Goal: Book appointment/travel/reservation

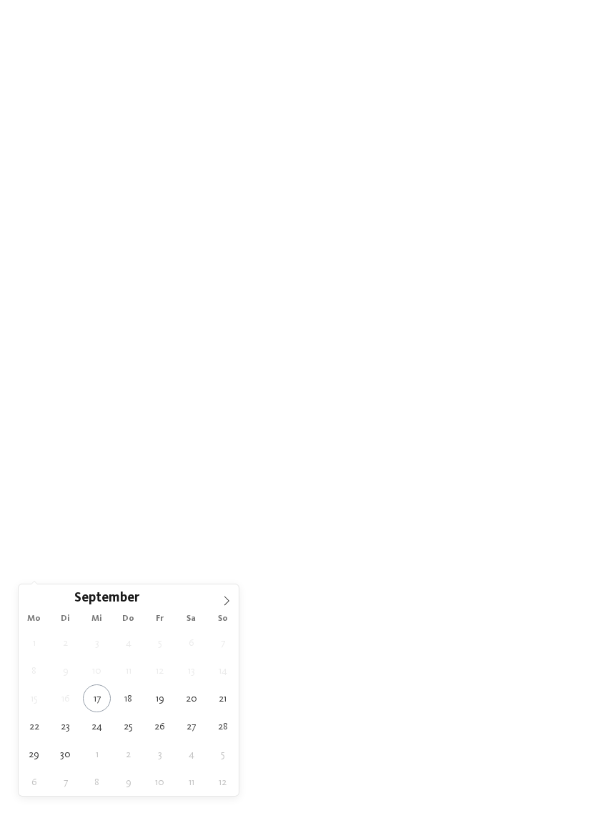
click at [224, 603] on icon at bounding box center [226, 601] width 10 height 10
type div "25.10.2025"
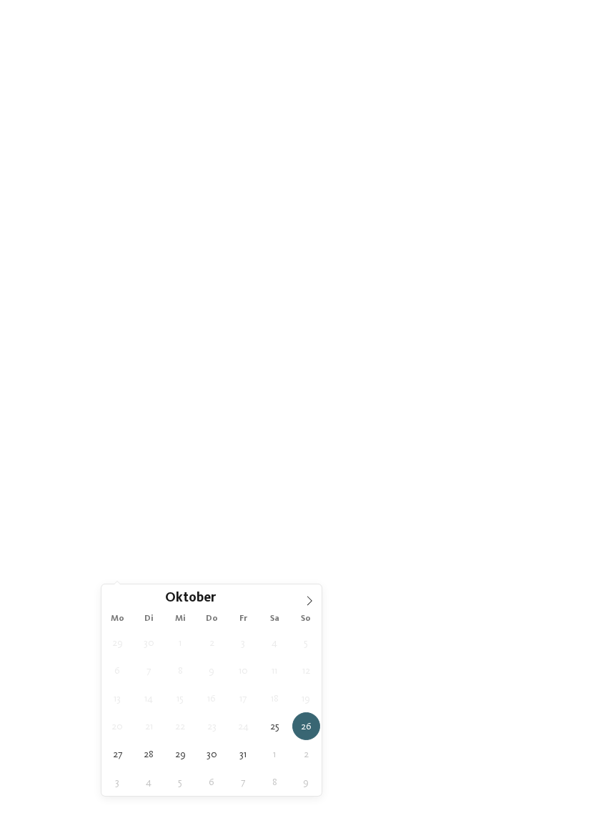
type div "29.10.2025"
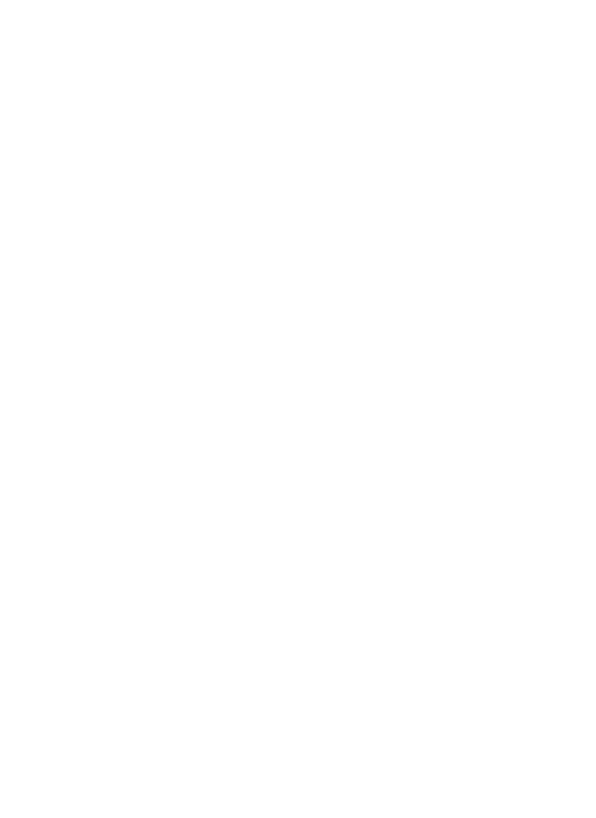
click at [250, 542] on div at bounding box center [254, 540] width 11 height 6
click at [383, 416] on div at bounding box center [383, 423] width 14 height 14
click at [363, 381] on div "Meraner Land" at bounding box center [298, 395] width 186 height 29
click at [341, 489] on div "übernehmen" at bounding box center [298, 503] width 186 height 29
click at [445, 545] on span "Family Experiences" at bounding box center [414, 540] width 66 height 10
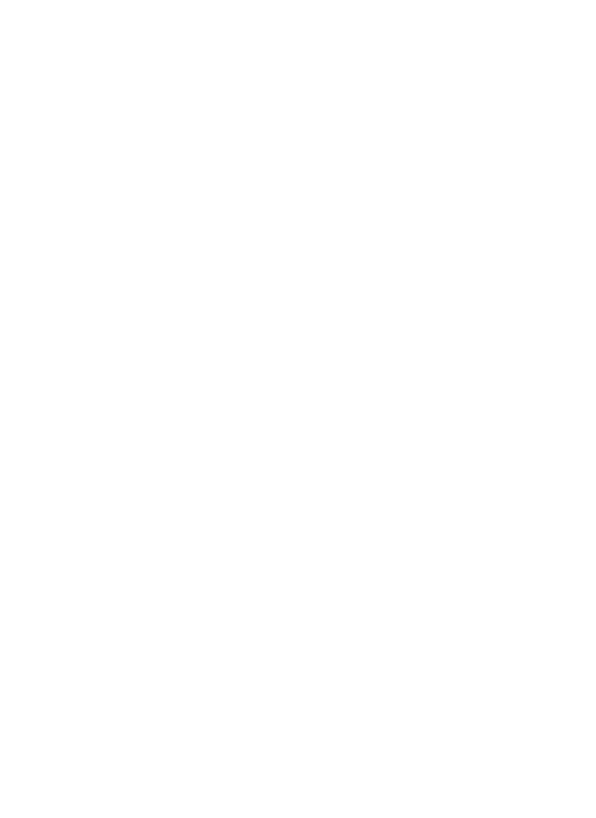
click at [402, 195] on icon at bounding box center [412, 207] width 31 height 25
click at [554, 469] on link "Hotel finden" at bounding box center [538, 456] width 79 height 25
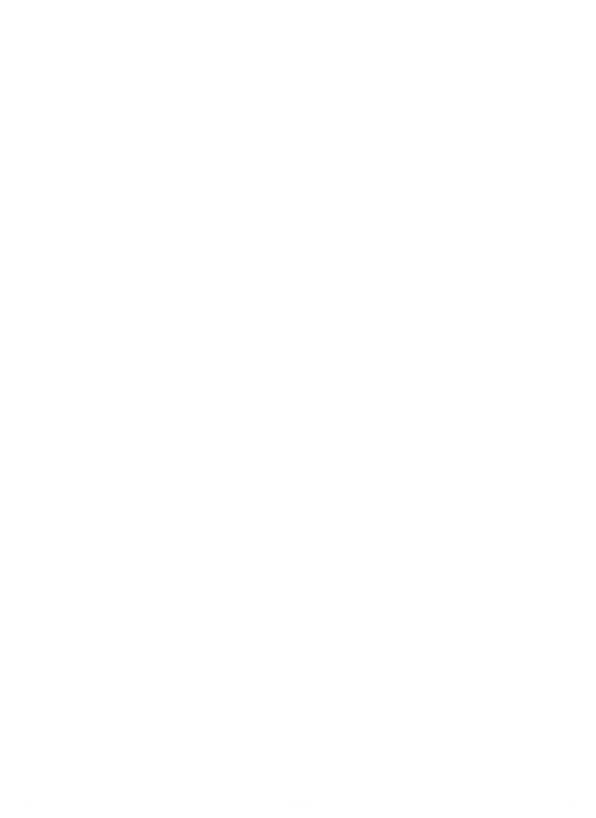
click at [246, 129] on div "Region" at bounding box center [220, 141] width 71 height 25
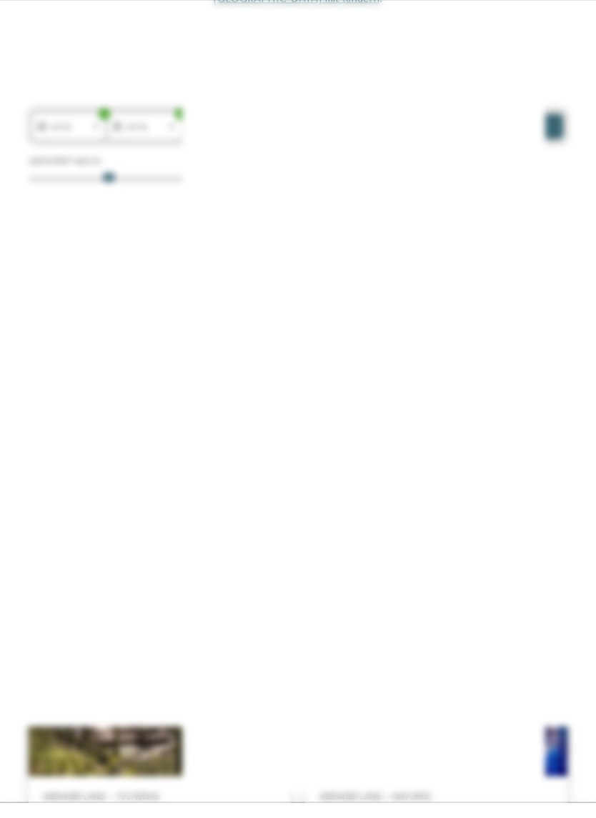
click at [385, 331] on div at bounding box center [383, 338] width 14 height 14
click at [389, 359] on div at bounding box center [383, 366] width 14 height 14
click at [390, 445] on div at bounding box center [383, 452] width 14 height 14
click at [349, 489] on div "übernehmen" at bounding box center [298, 503] width 186 height 29
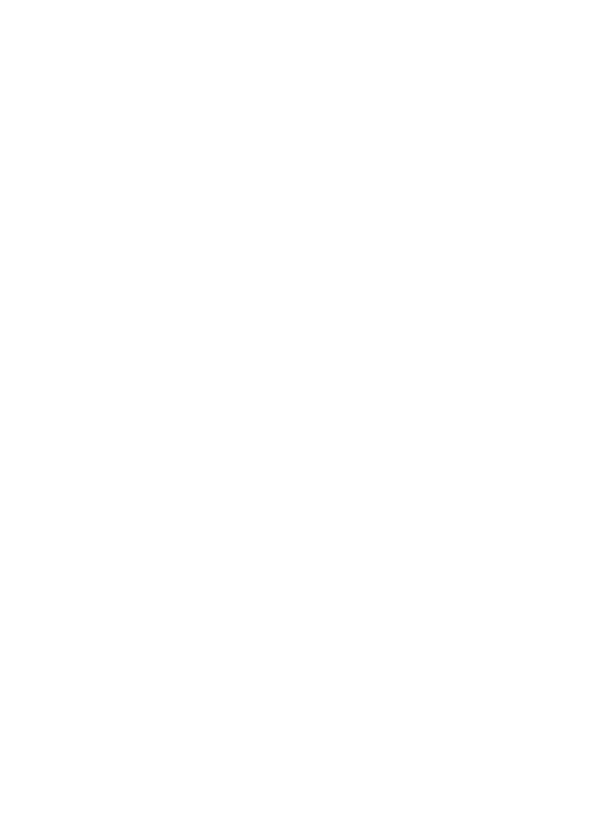
scroll to position [907, 0]
click at [554, 261] on icon at bounding box center [567, 273] width 31 height 25
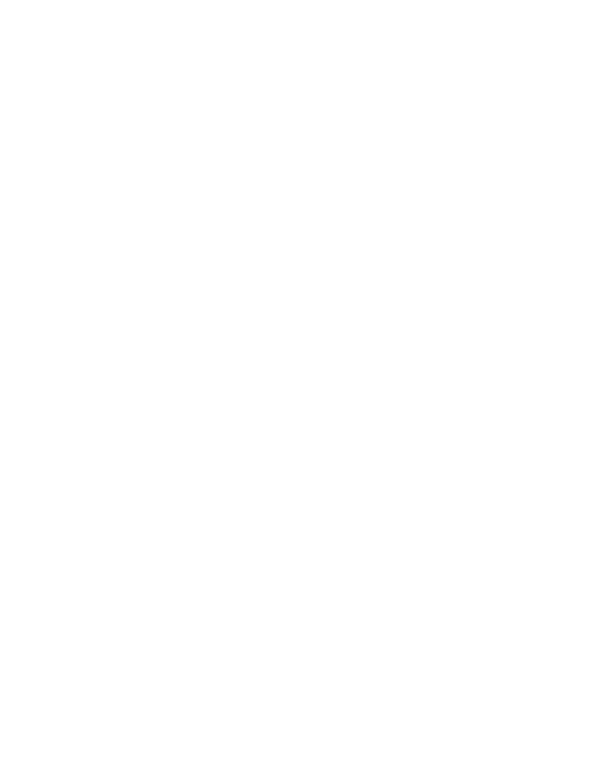
scroll to position [10, 0]
click at [16, 382] on div "Impressionen" at bounding box center [17, 375] width 34 height 29
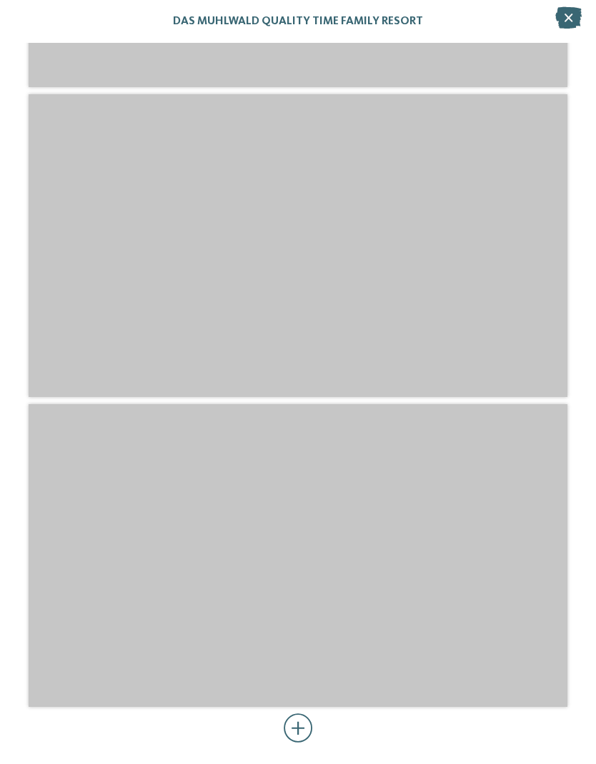
scroll to position [4266, 0]
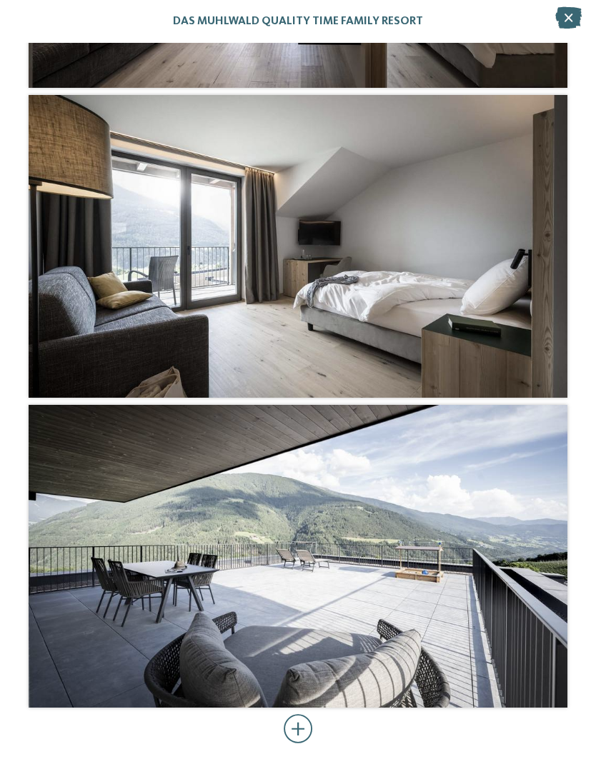
click at [309, 726] on div at bounding box center [298, 729] width 29 height 29
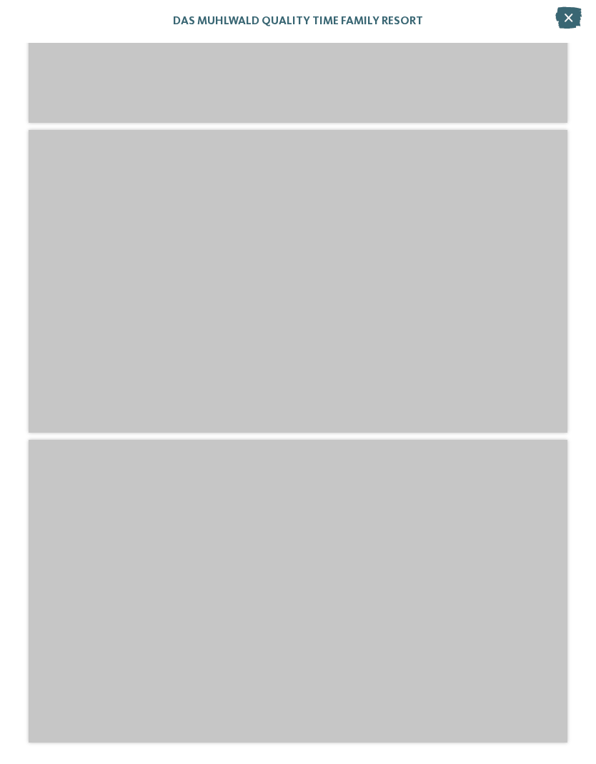
scroll to position [7332, 0]
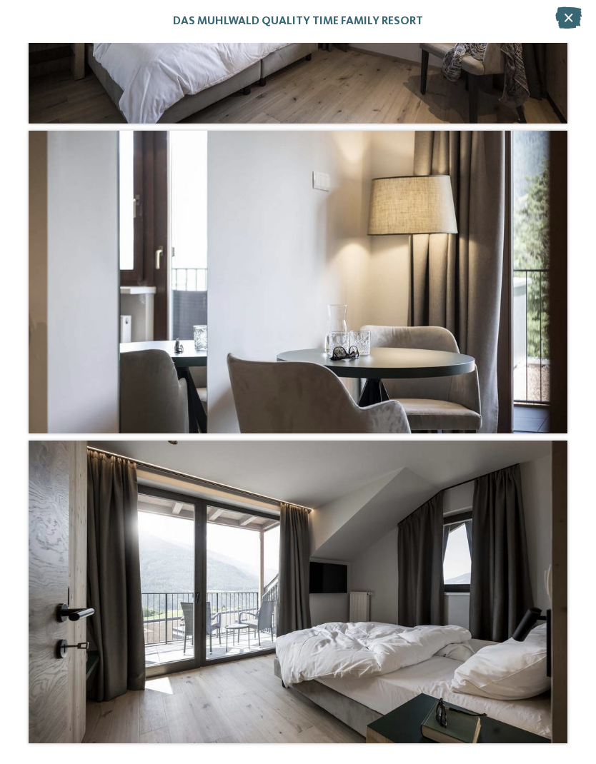
click at [561, 21] on icon at bounding box center [568, 17] width 26 height 21
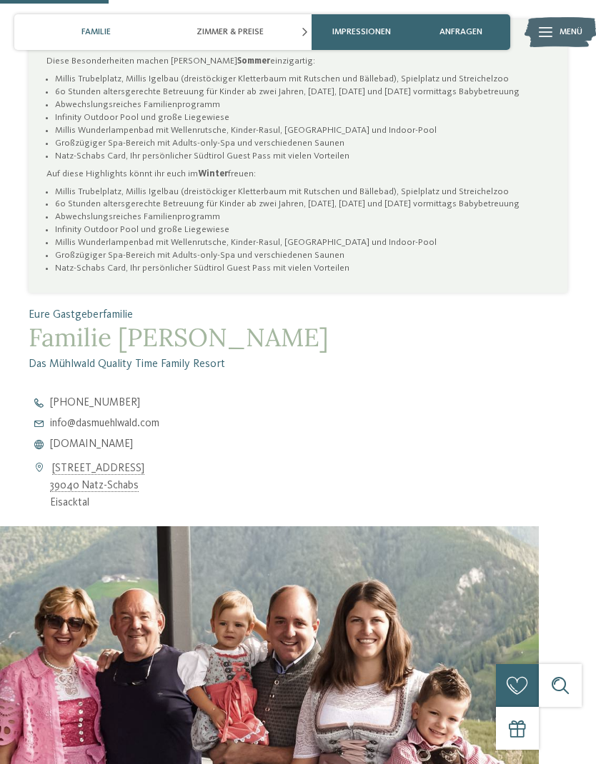
scroll to position [848, 0]
click at [133, 440] on span "www.dasmuehlwald.com" at bounding box center [91, 445] width 83 height 11
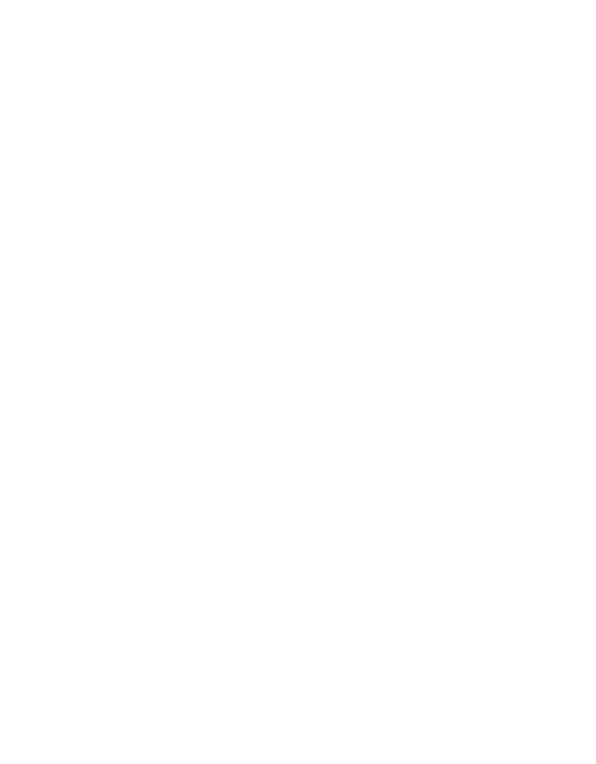
click at [17, 390] on icon at bounding box center [17, 386] width 13 height 10
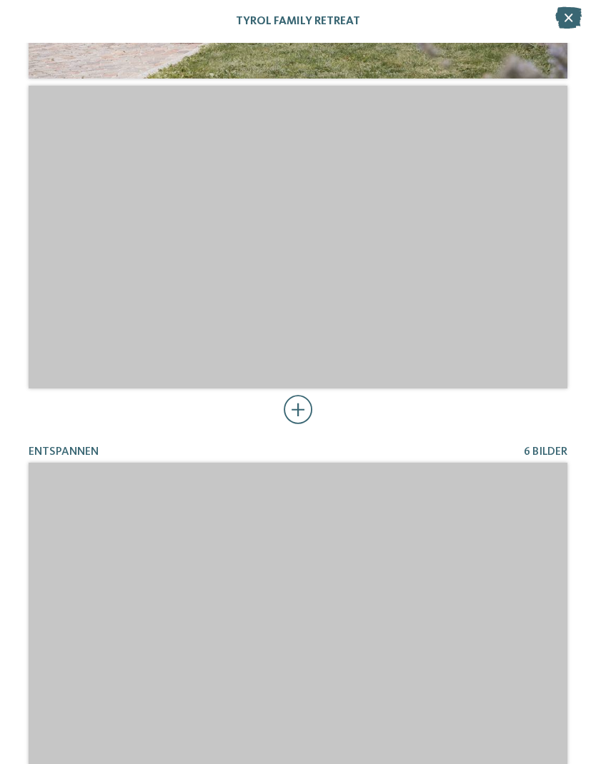
scroll to position [1597, 0]
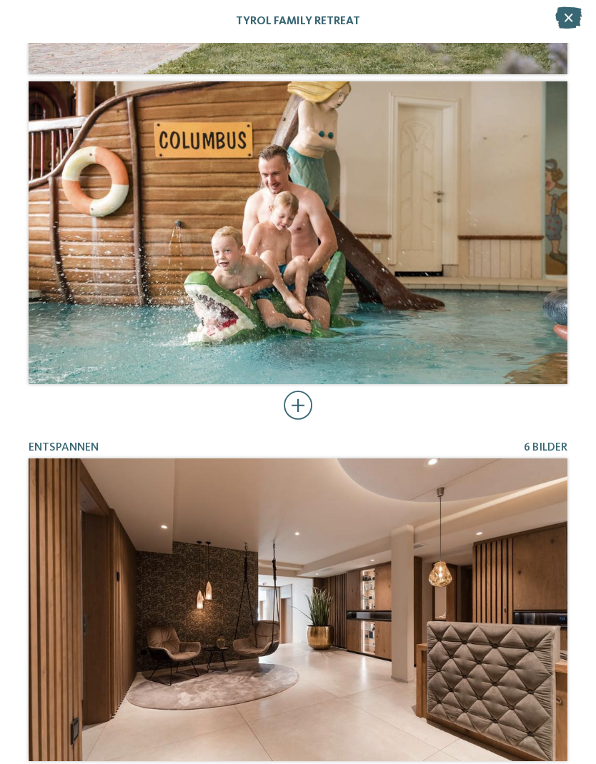
click at [296, 402] on div at bounding box center [298, 405] width 29 height 29
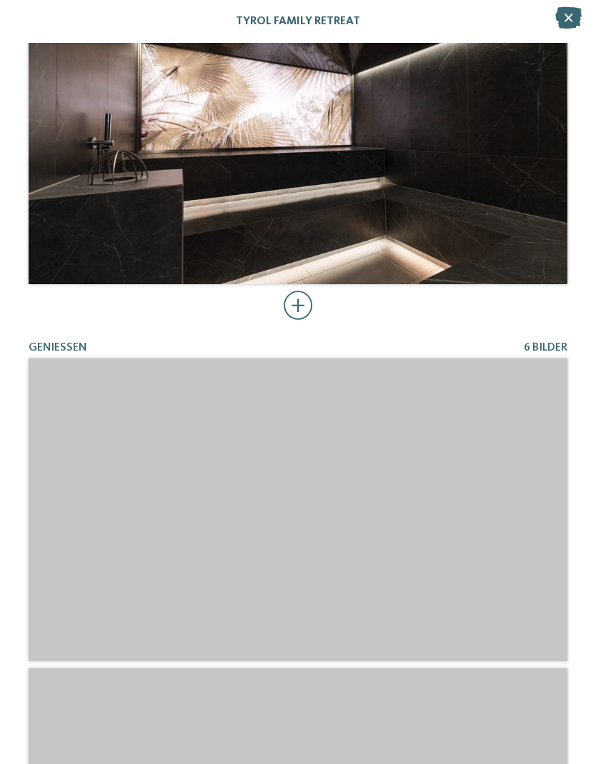
scroll to position [3310, 0]
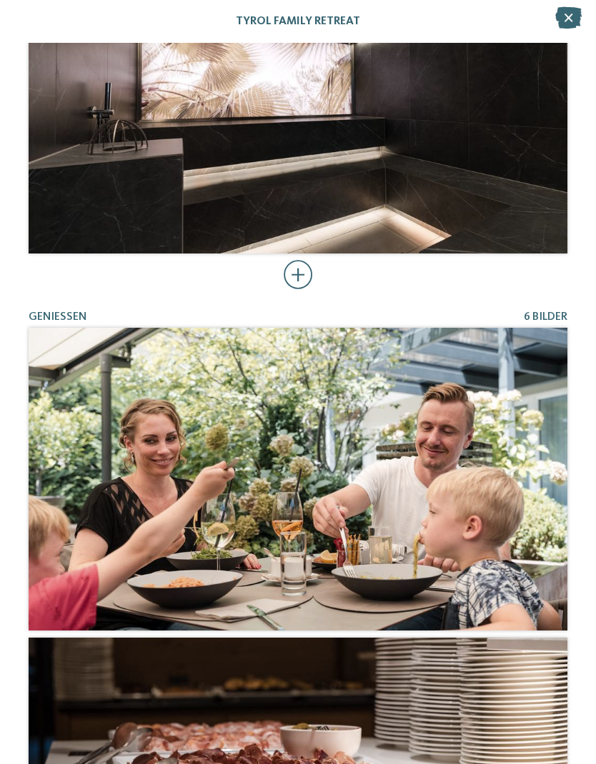
click at [299, 279] on div at bounding box center [298, 275] width 29 height 29
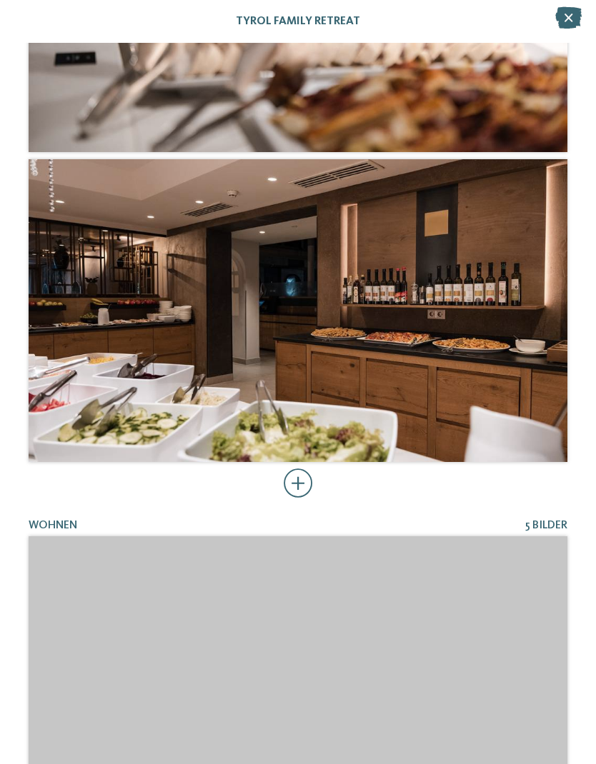
scroll to position [5026, 0]
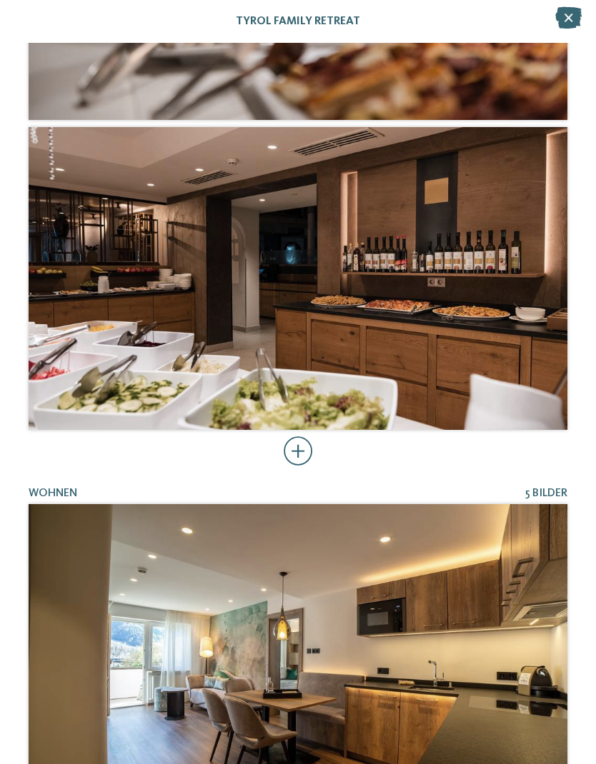
click at [290, 451] on div at bounding box center [298, 451] width 29 height 29
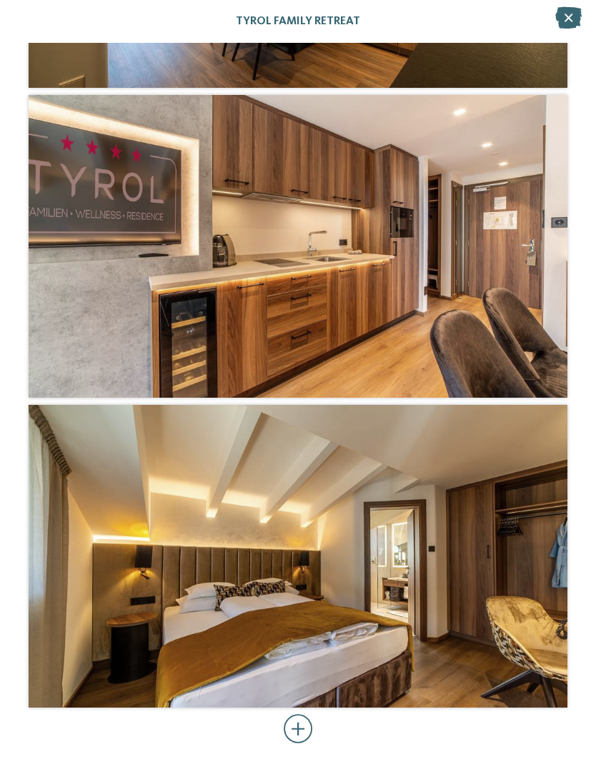
click at [296, 737] on div at bounding box center [298, 729] width 29 height 29
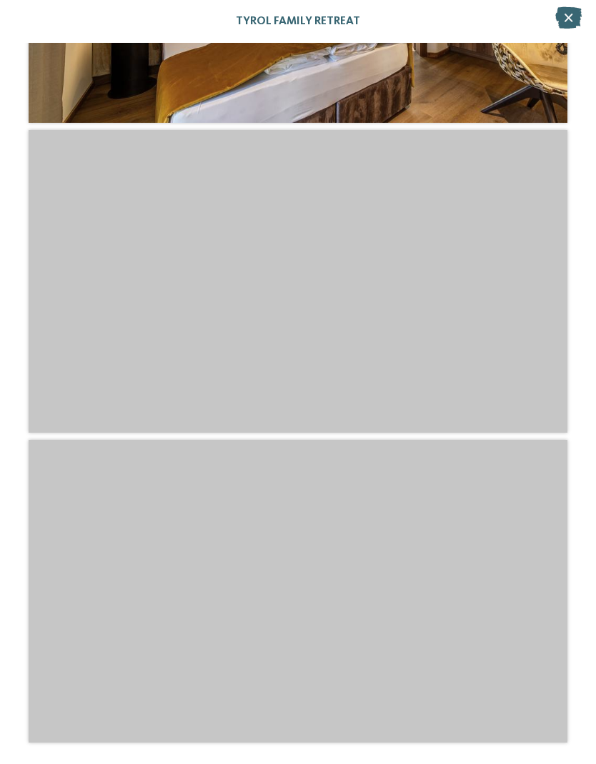
scroll to position [7225, 0]
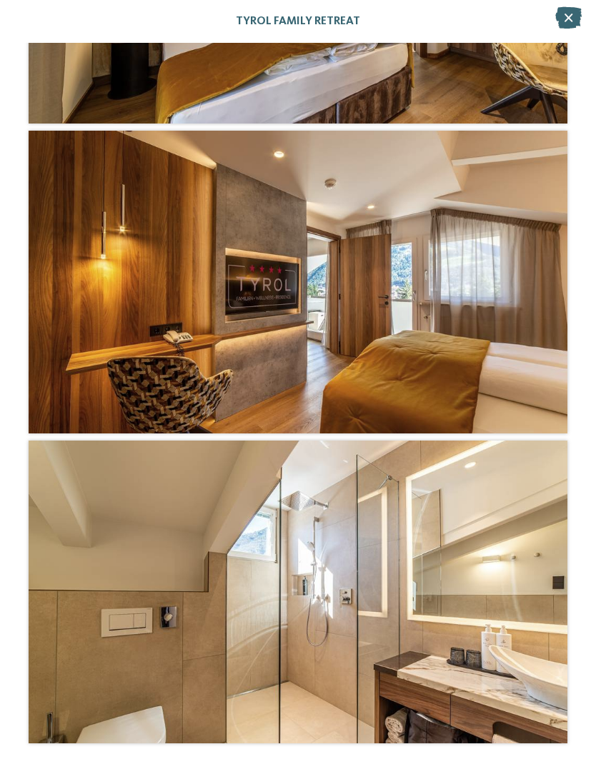
click at [568, 21] on icon at bounding box center [568, 17] width 26 height 21
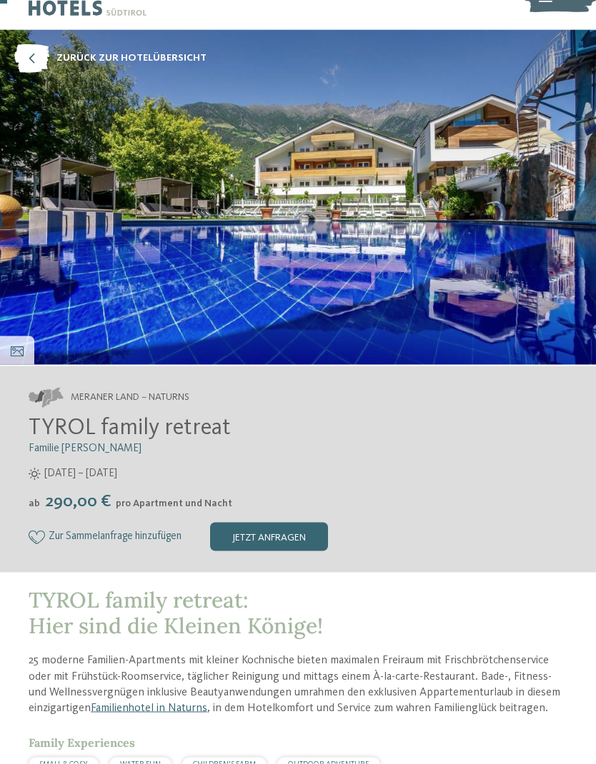
scroll to position [0, 0]
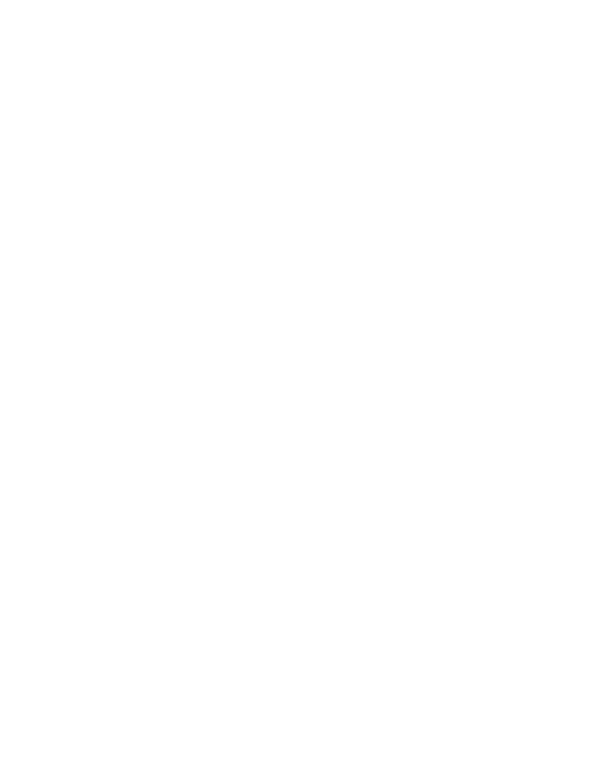
click at [21, 382] on icon at bounding box center [17, 386] width 13 height 10
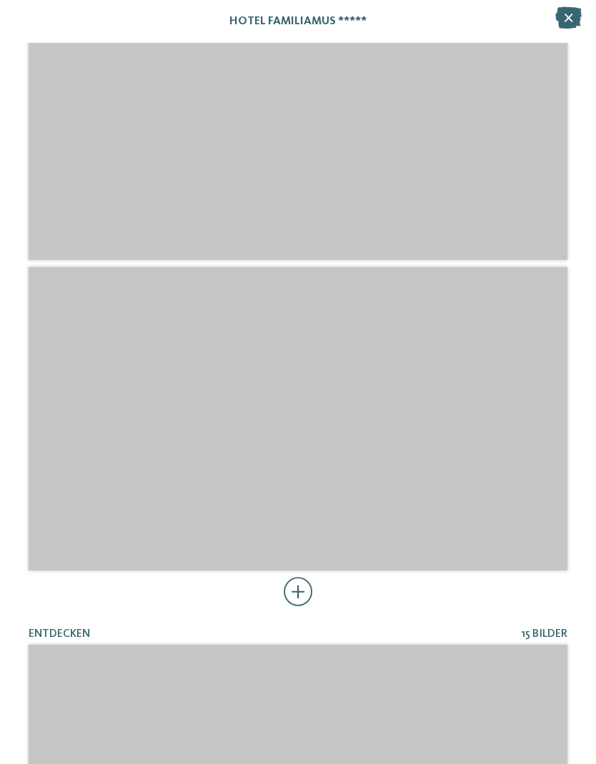
scroll to position [435, 0]
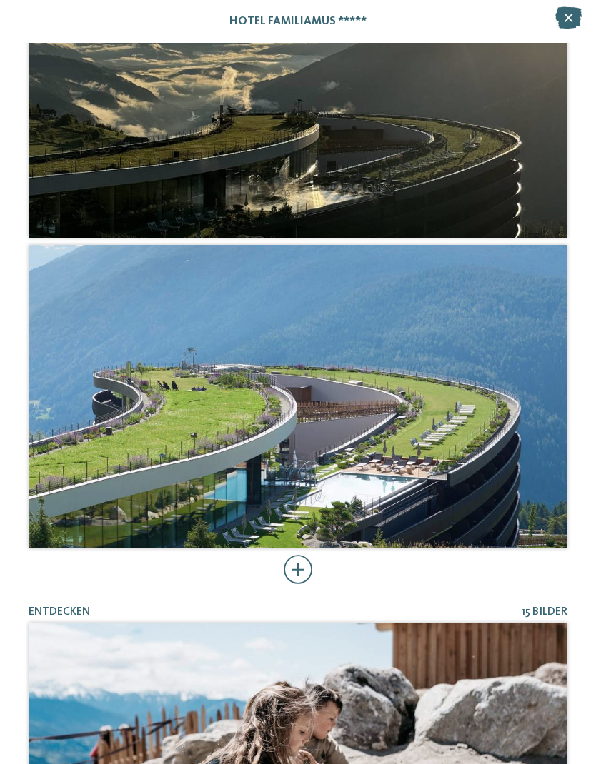
click at [304, 562] on div at bounding box center [298, 570] width 29 height 29
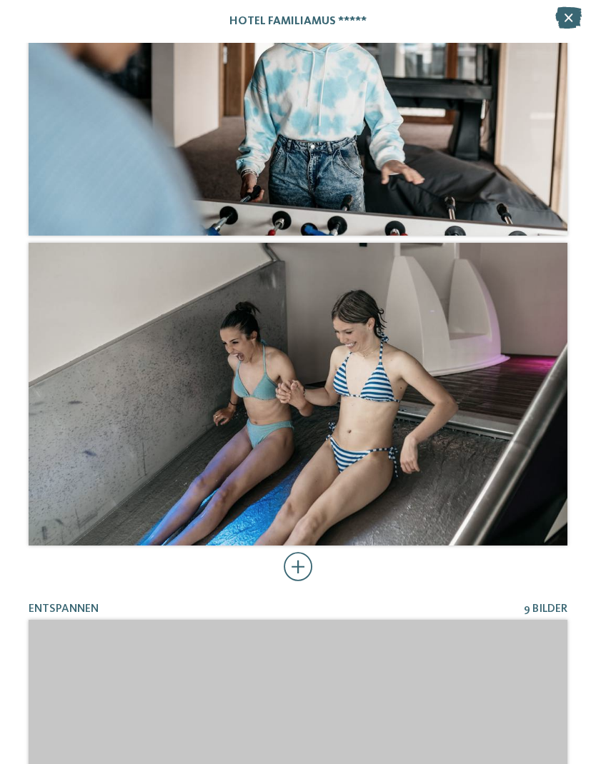
scroll to position [6685, 0]
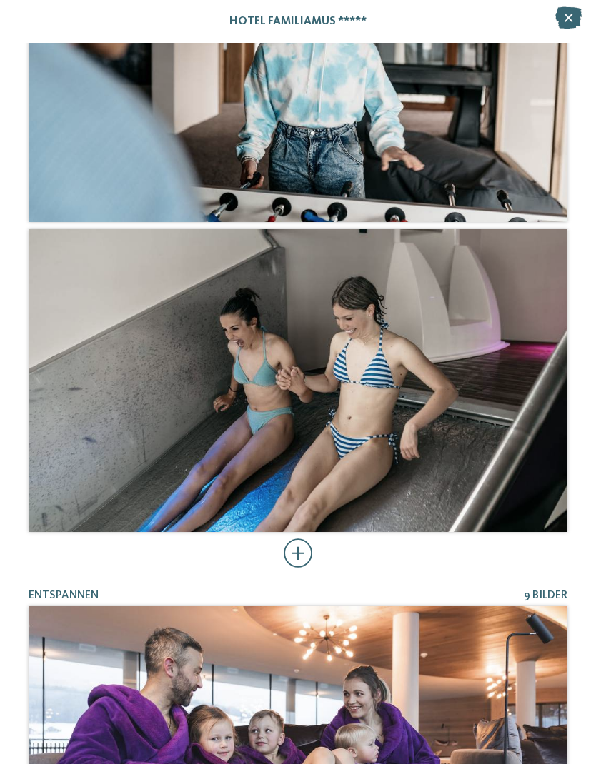
click at [305, 554] on div at bounding box center [298, 553] width 29 height 29
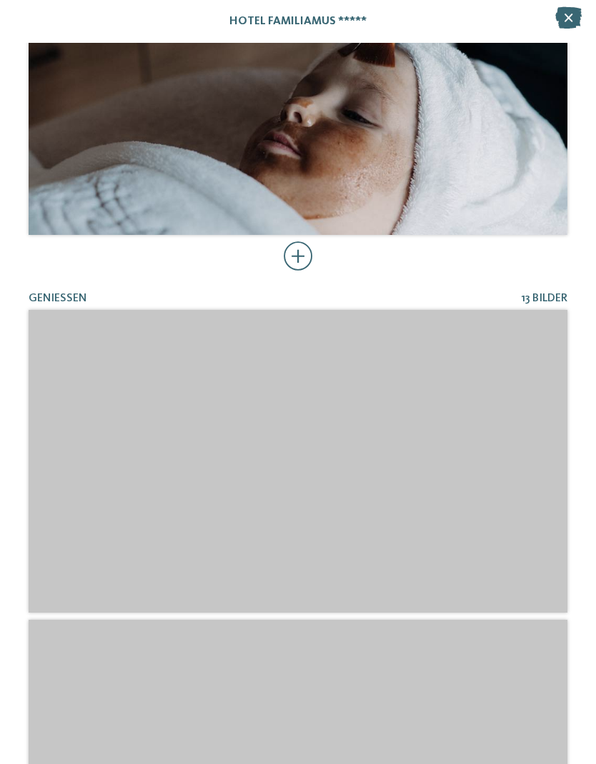
scroll to position [11671, 0]
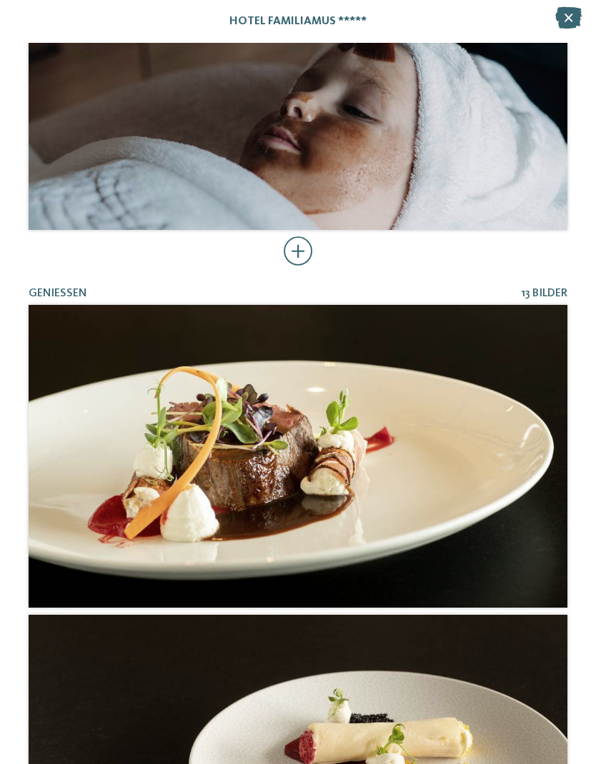
click at [293, 251] on div at bounding box center [298, 251] width 29 height 29
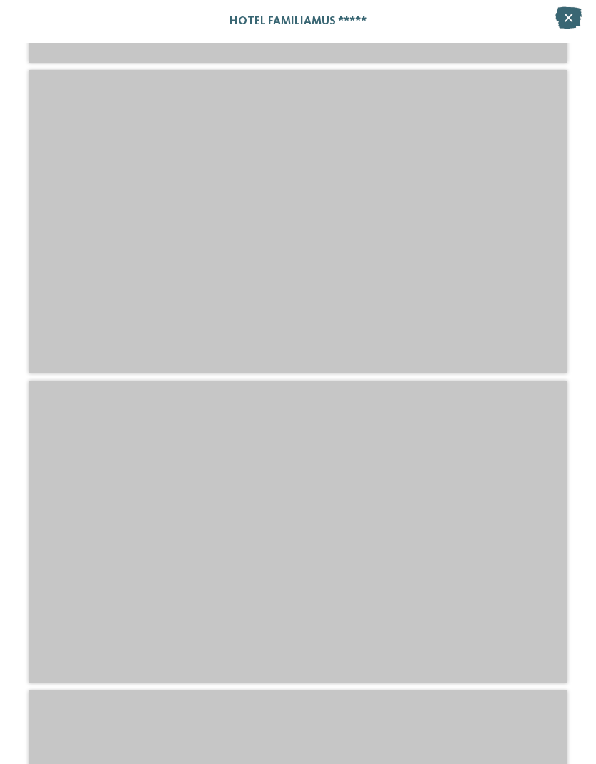
scroll to position [12153, 0]
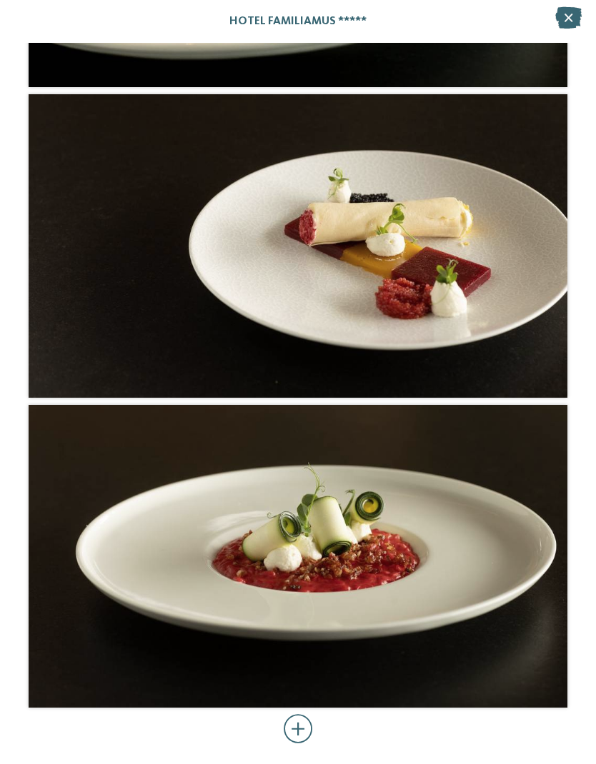
click at [304, 727] on div at bounding box center [298, 729] width 29 height 29
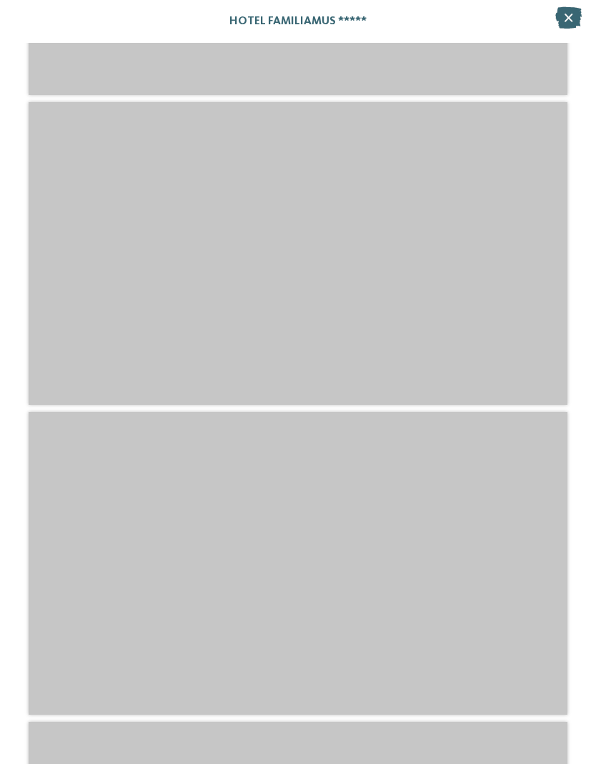
scroll to position [16685, 0]
